Goal: Task Accomplishment & Management: Manage account settings

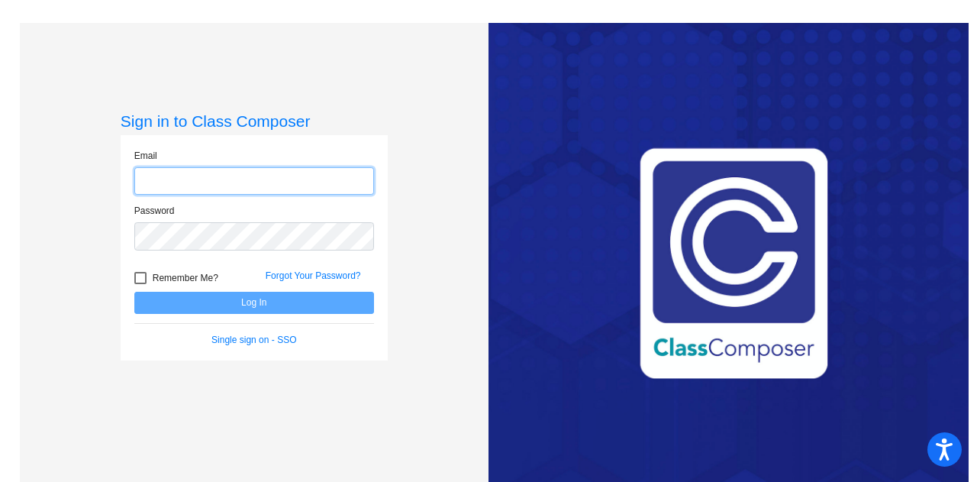
type input "[EMAIL_ADDRESS][PERSON_NAME][DOMAIN_NAME]"
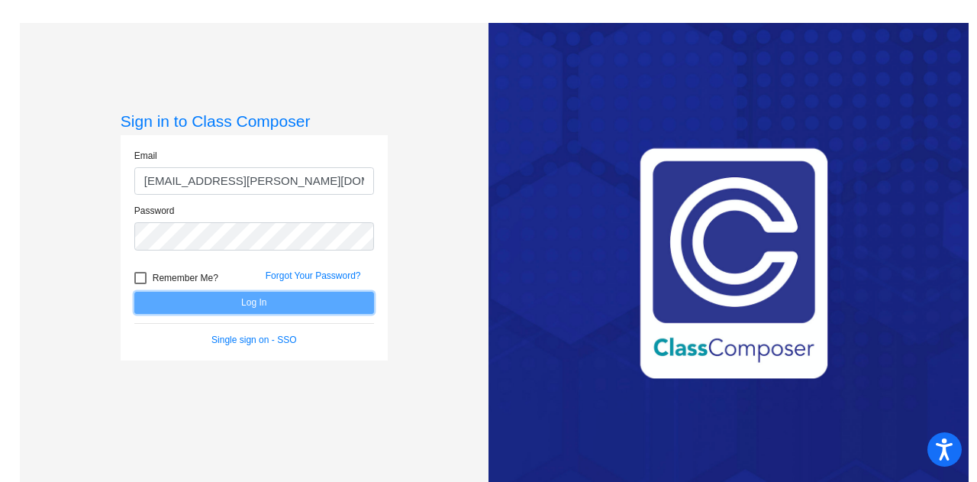
click at [280, 300] on button "Log In" at bounding box center [254, 302] width 240 height 22
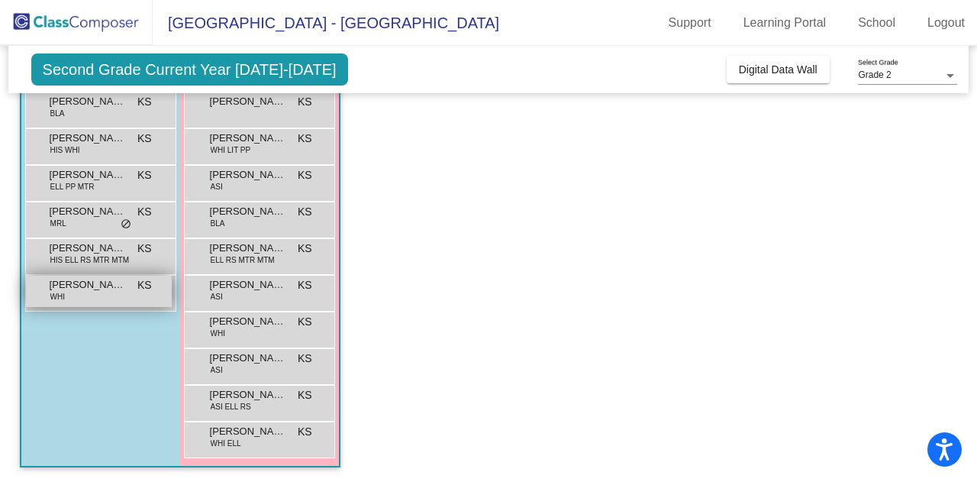
scroll to position [150, 0]
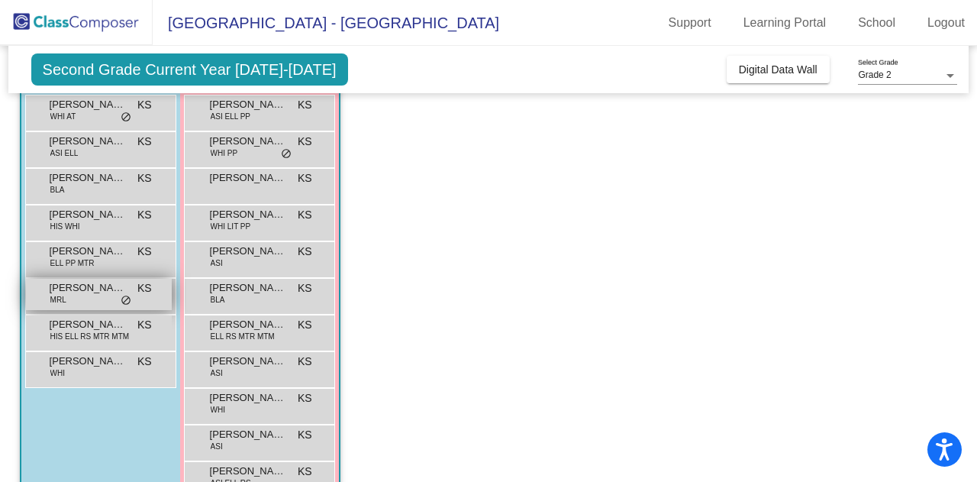
click at [96, 294] on div "[PERSON_NAME] MRL KS lock do_not_disturb_alt" at bounding box center [99, 294] width 146 height 31
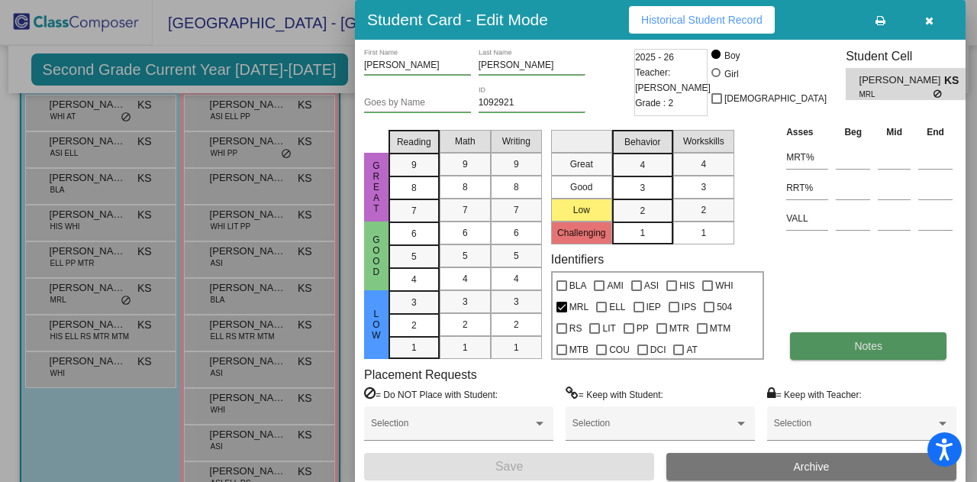
click at [863, 353] on button "Notes" at bounding box center [868, 345] width 156 height 27
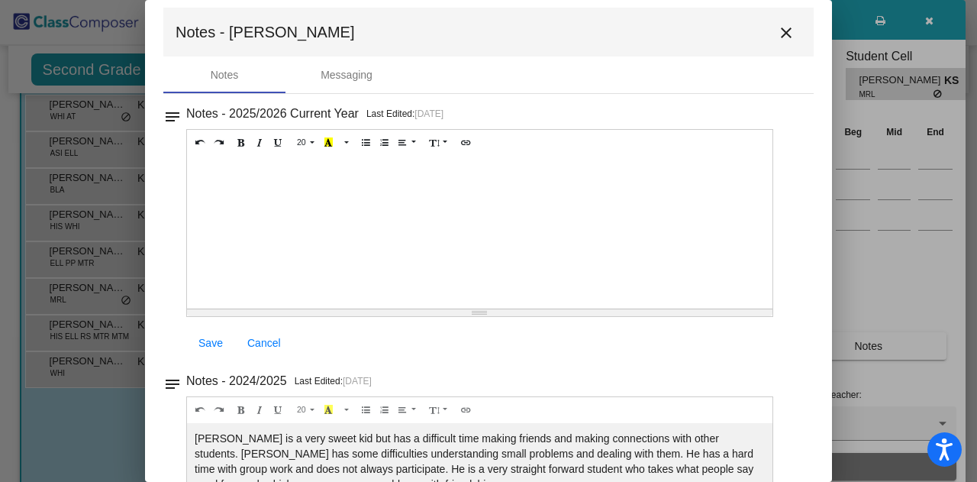
scroll to position [0, 0]
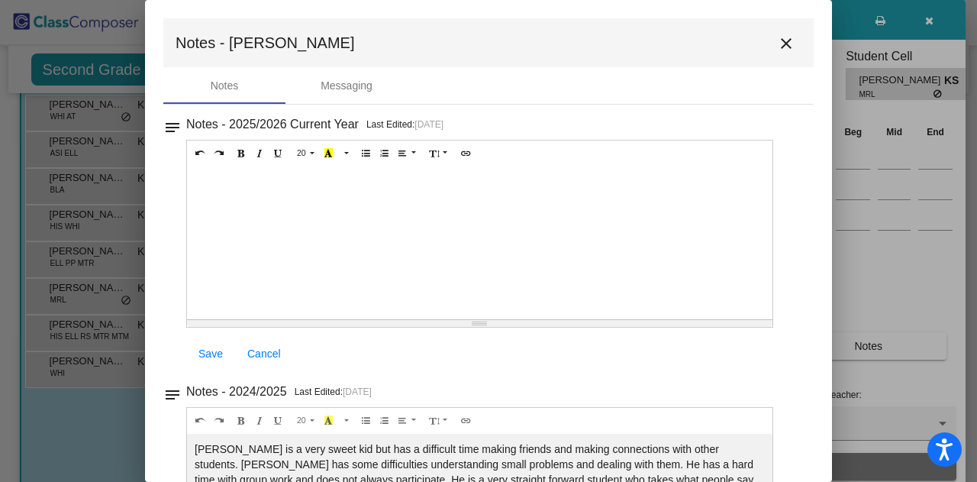
click at [774, 57] on button "close" at bounding box center [786, 42] width 31 height 31
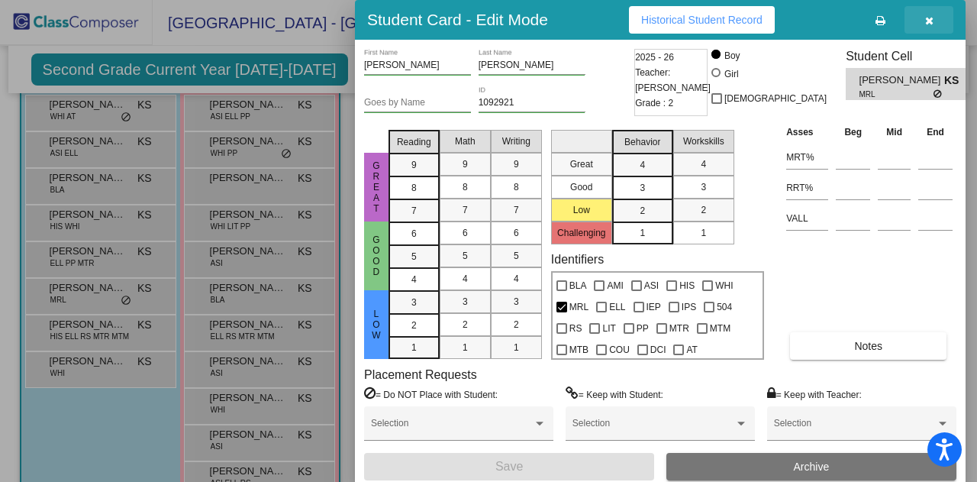
click at [931, 22] on icon "button" at bounding box center [929, 20] width 8 height 11
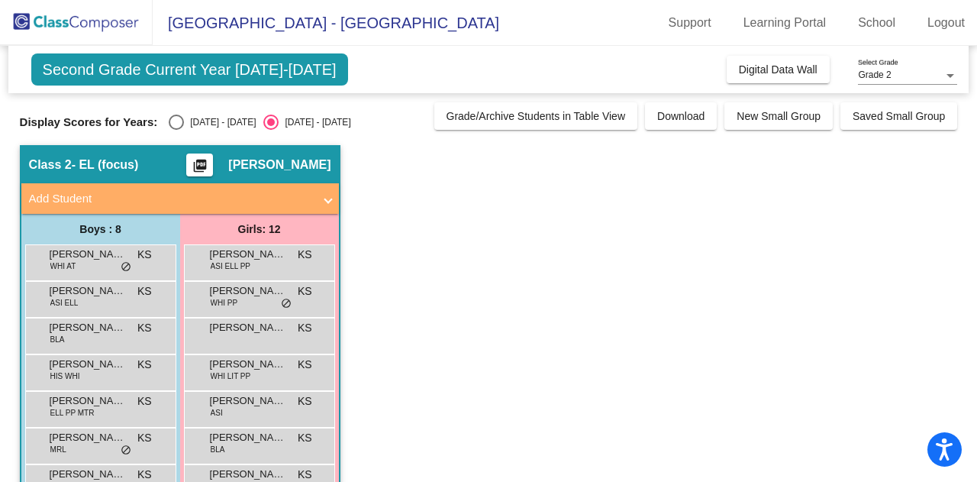
click at [186, 113] on div "Display Scores for Years: [DATE] - [DATE] [DATE] - [DATE] Grade/Archive Student…" at bounding box center [489, 115] width 938 height 27
click at [188, 119] on div "[DATE] - [DATE]" at bounding box center [220, 122] width 72 height 14
click at [176, 130] on input "[DATE] - [DATE]" at bounding box center [176, 130] width 1 height 1
radio input "true"
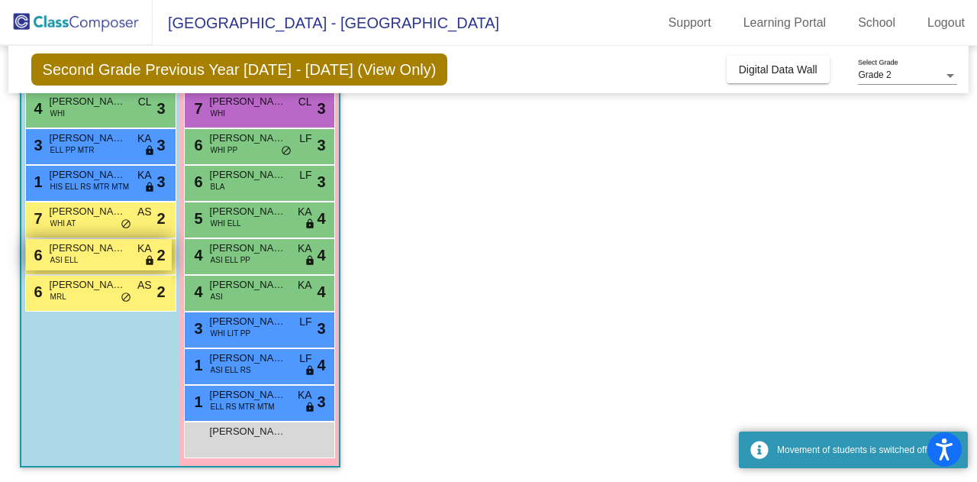
scroll to position [150, 0]
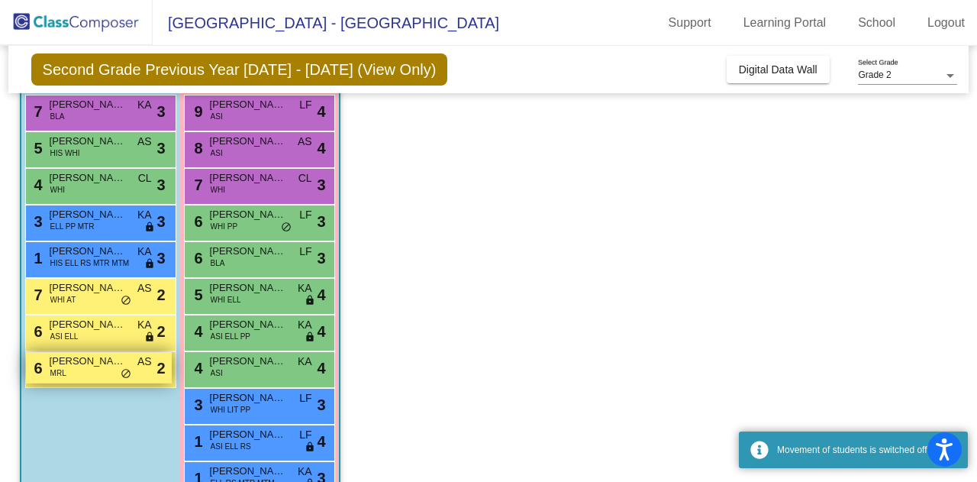
click at [98, 379] on div "6 [PERSON_NAME] MRL AS lock do_not_disturb_alt 2" at bounding box center [99, 367] width 146 height 31
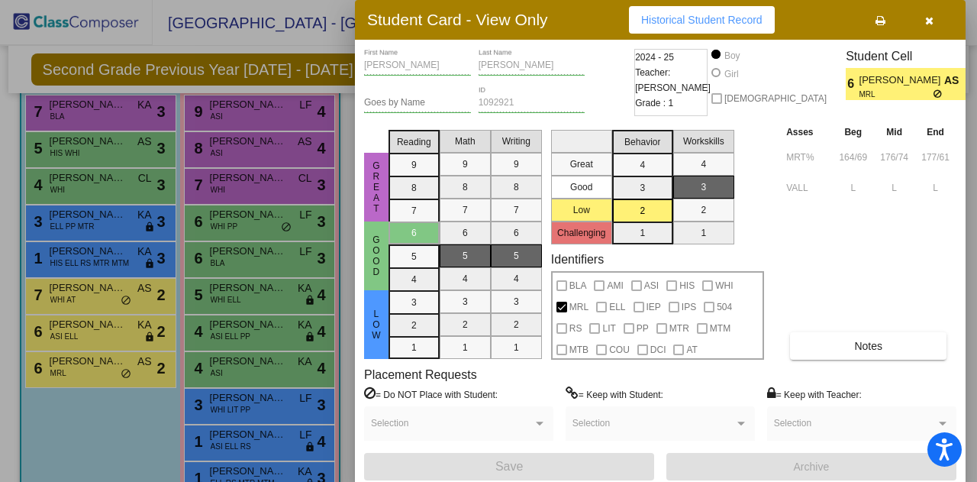
click at [936, 28] on button "button" at bounding box center [928, 19] width 49 height 27
